Goal: Information Seeking & Learning: Learn about a topic

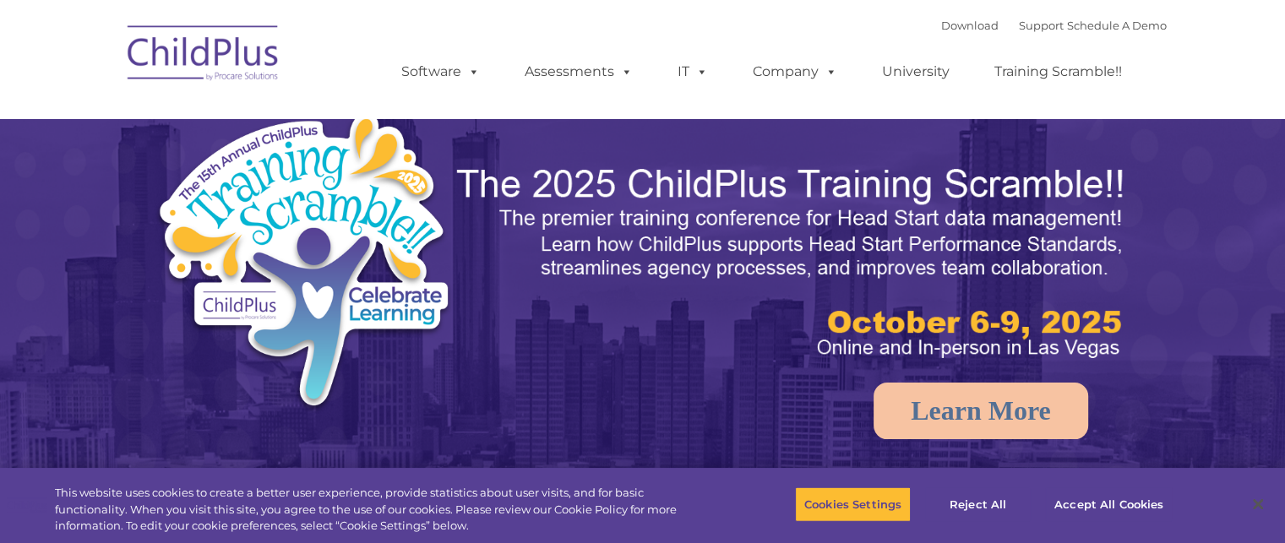
select select "MEDIUM"
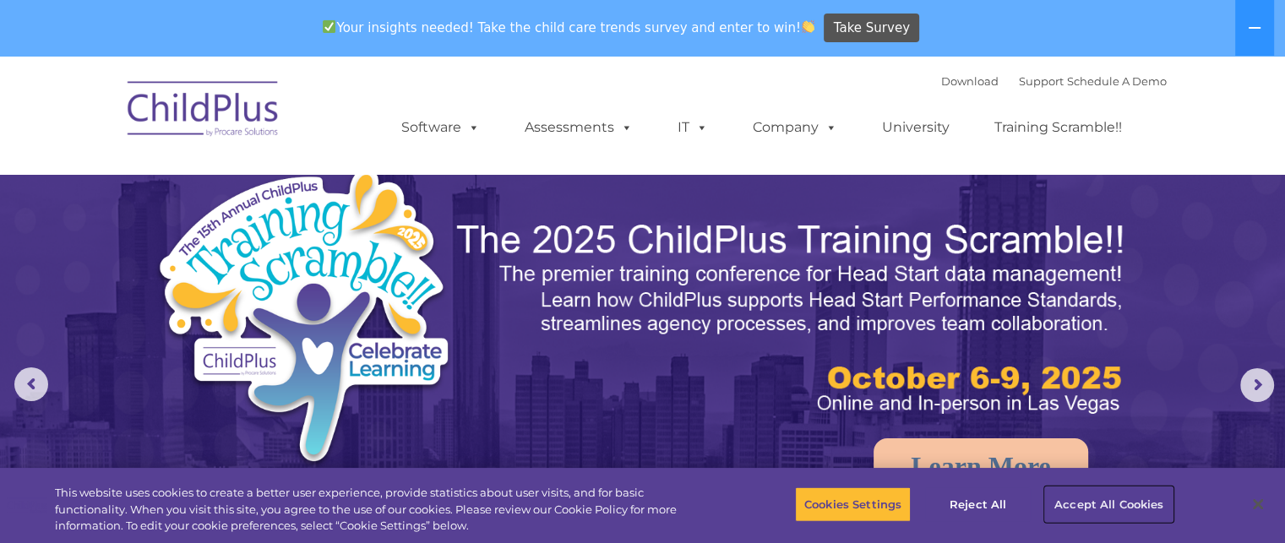
click at [1088, 509] on button "Accept All Cookies" at bounding box center [1109, 503] width 128 height 35
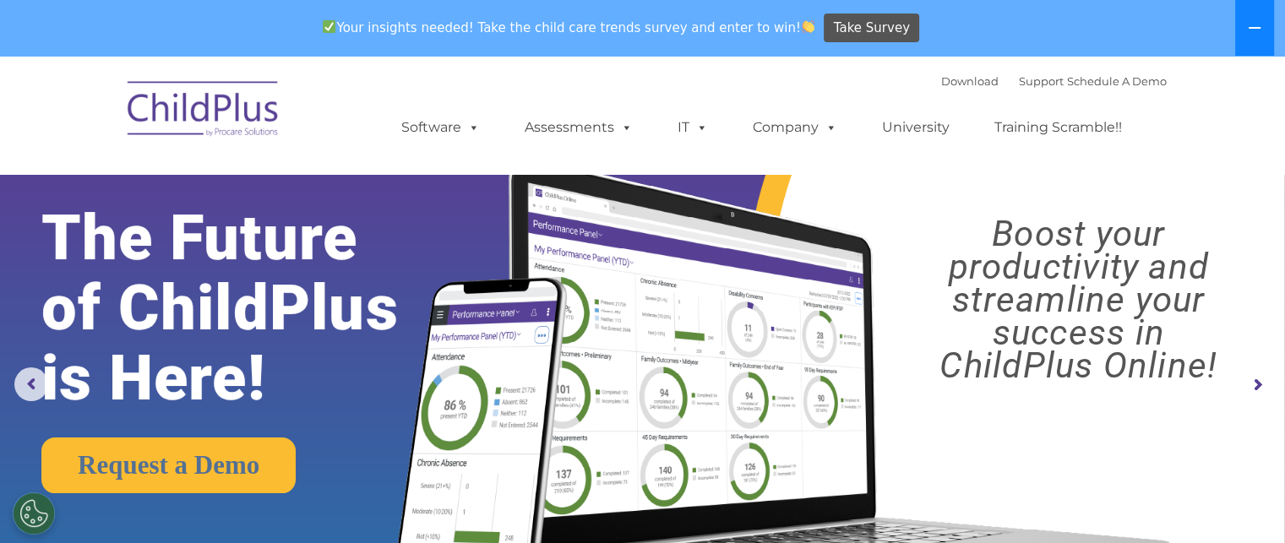
click at [1256, 26] on icon at bounding box center [1254, 28] width 14 height 14
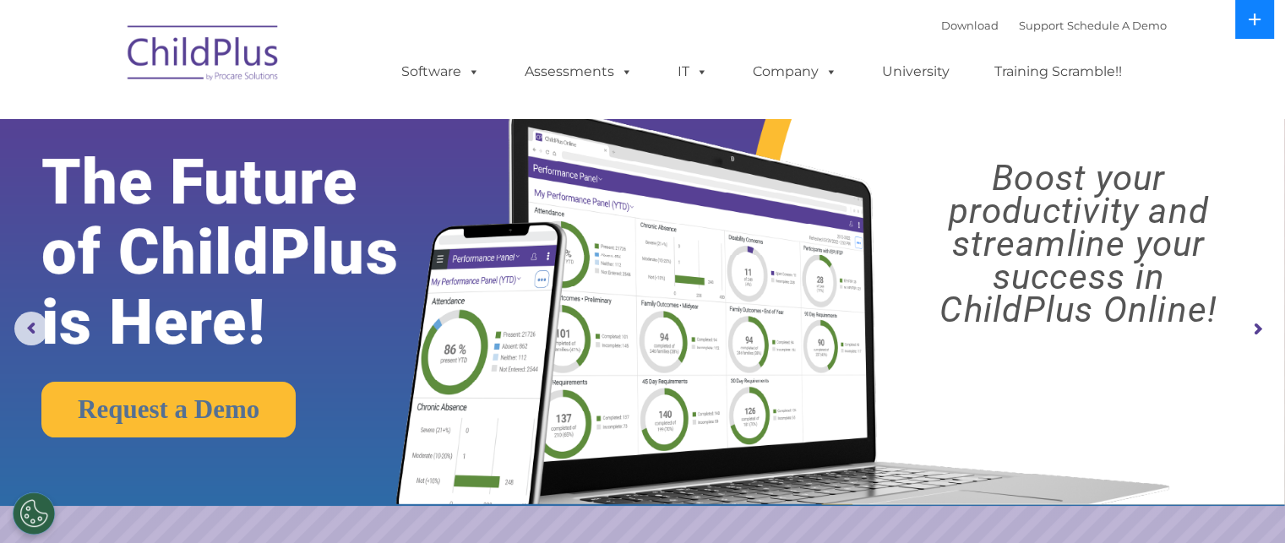
click at [1256, 26] on button at bounding box center [1254, 19] width 39 height 39
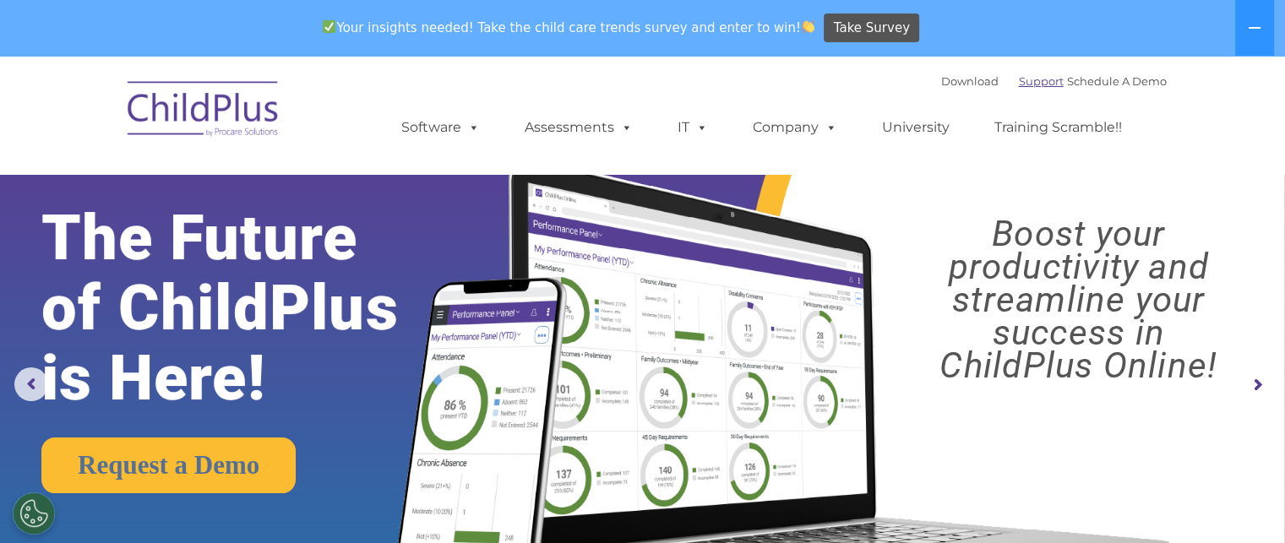
click at [1034, 81] on link "Support" at bounding box center [1041, 81] width 45 height 14
